Goal: Check status: Check status

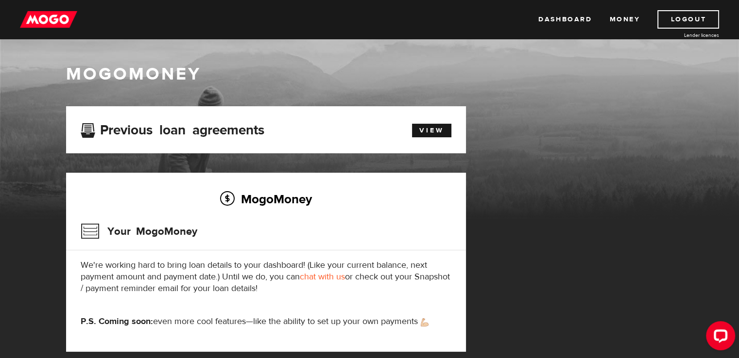
scroll to position [28, 0]
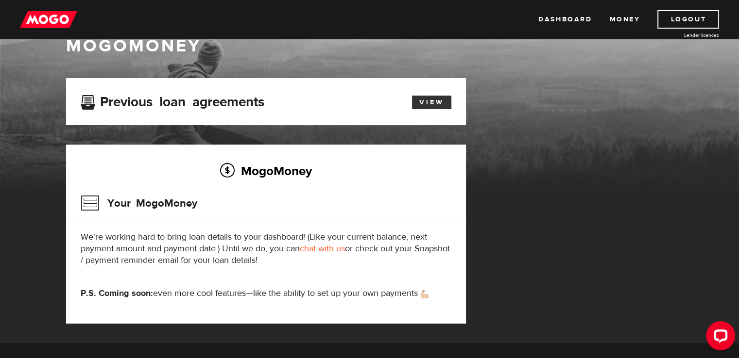
click at [419, 107] on link "View" at bounding box center [431, 103] width 39 height 14
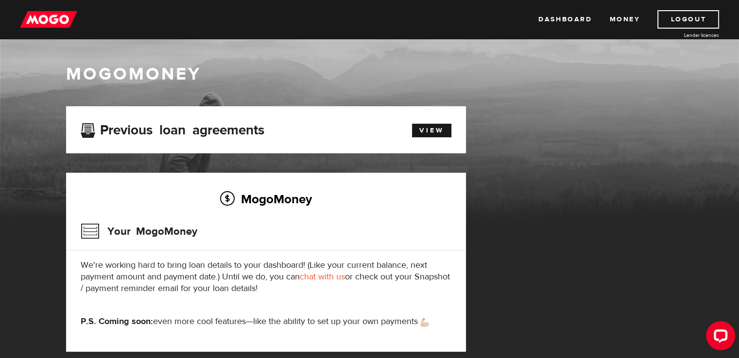
click at [59, 20] on img at bounding box center [48, 19] width 57 height 18
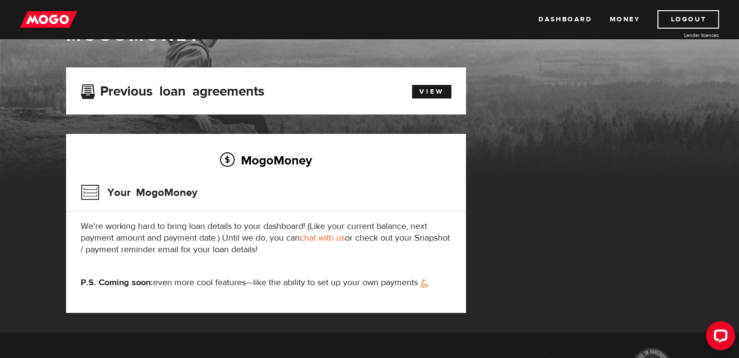
scroll to position [58, 0]
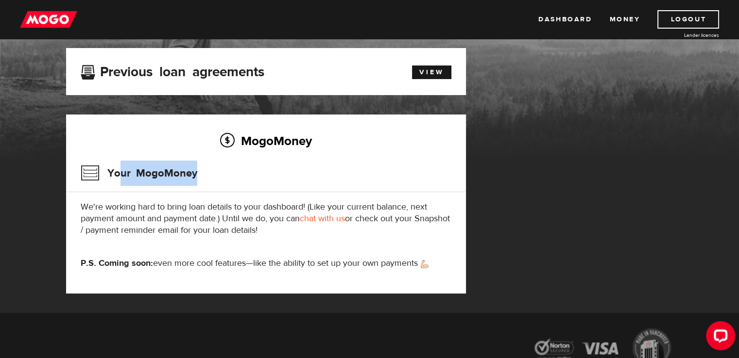
drag, startPoint x: 166, startPoint y: 169, endPoint x: 228, endPoint y: 179, distance: 62.4
click at [218, 178] on div "Your MogoMoney" at bounding box center [266, 177] width 371 height 32
click at [245, 179] on div "Your MogoMoney" at bounding box center [266, 177] width 371 height 32
click at [274, 144] on h2 "MogoMoney" at bounding box center [266, 141] width 371 height 20
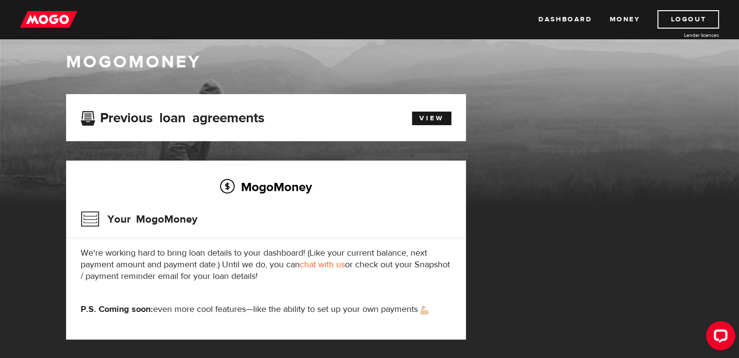
scroll to position [0, 0]
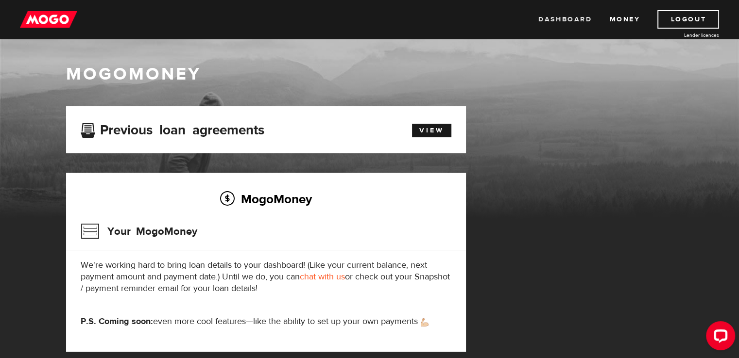
click at [551, 15] on link "Dashboard" at bounding box center [564, 19] width 53 height 18
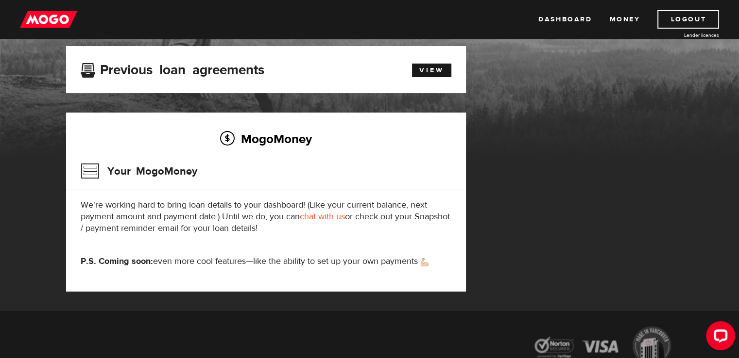
scroll to position [60, 0]
click at [439, 72] on link "View" at bounding box center [431, 71] width 39 height 14
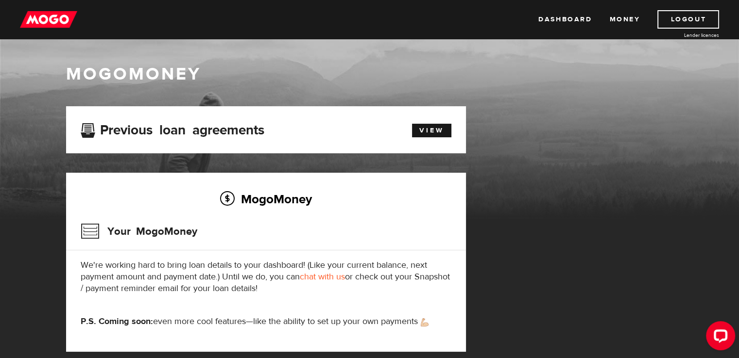
click at [299, 232] on div "Your MogoMoney" at bounding box center [266, 235] width 371 height 32
click at [551, 22] on link "Dashboard" at bounding box center [564, 19] width 53 height 18
click at [569, 15] on link "Dashboard" at bounding box center [564, 19] width 53 height 18
click at [435, 129] on link "View" at bounding box center [431, 131] width 39 height 14
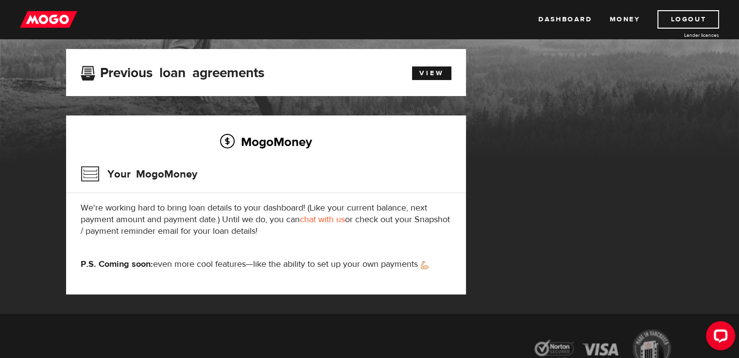
scroll to position [58, 0]
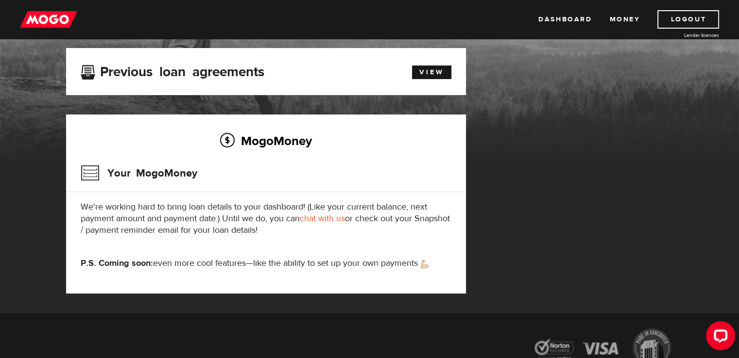
click at [452, 70] on div "View" at bounding box center [426, 71] width 64 height 17
click at [432, 74] on link "View" at bounding box center [431, 73] width 39 height 14
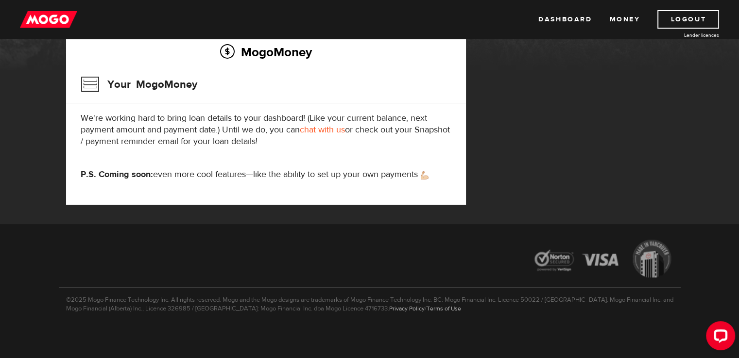
scroll to position [149, 0]
